Goal: Find contact information: Find contact information

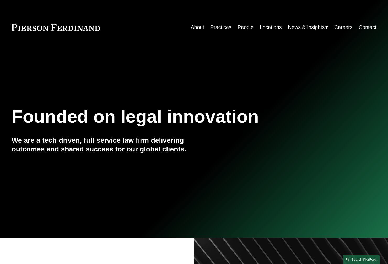
click at [243, 26] on link "People" at bounding box center [245, 27] width 16 height 10
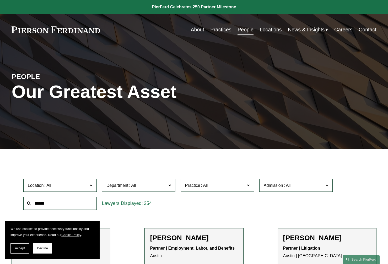
click at [367, 28] on link "Contact" at bounding box center [367, 30] width 18 height 10
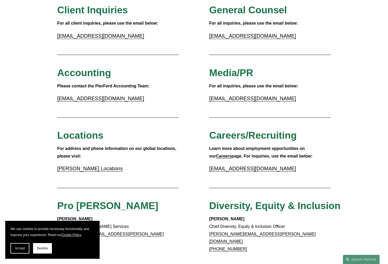
scroll to position [74, 0]
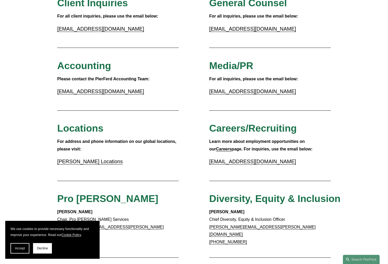
click at [87, 164] on link "Pierson Ferdinand Locations" at bounding box center [89, 162] width 65 height 6
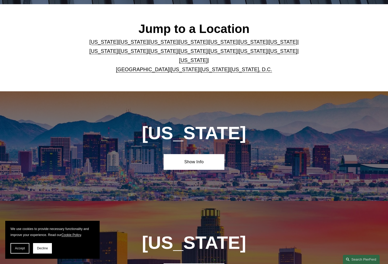
scroll to position [106, 0]
